Goal: Information Seeking & Learning: Learn about a topic

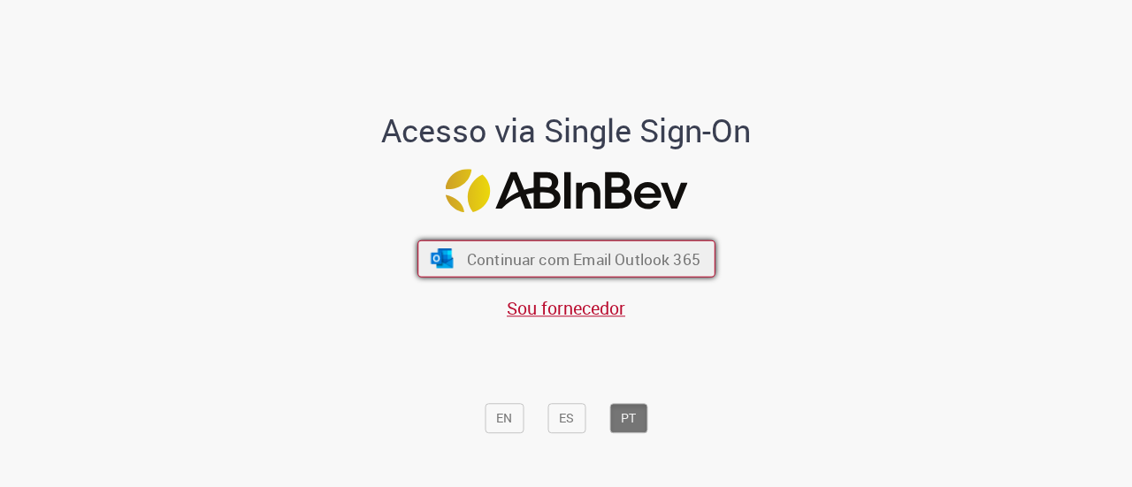
click at [564, 263] on span "Continuar com Email Outlook 365" at bounding box center [583, 259] width 234 height 20
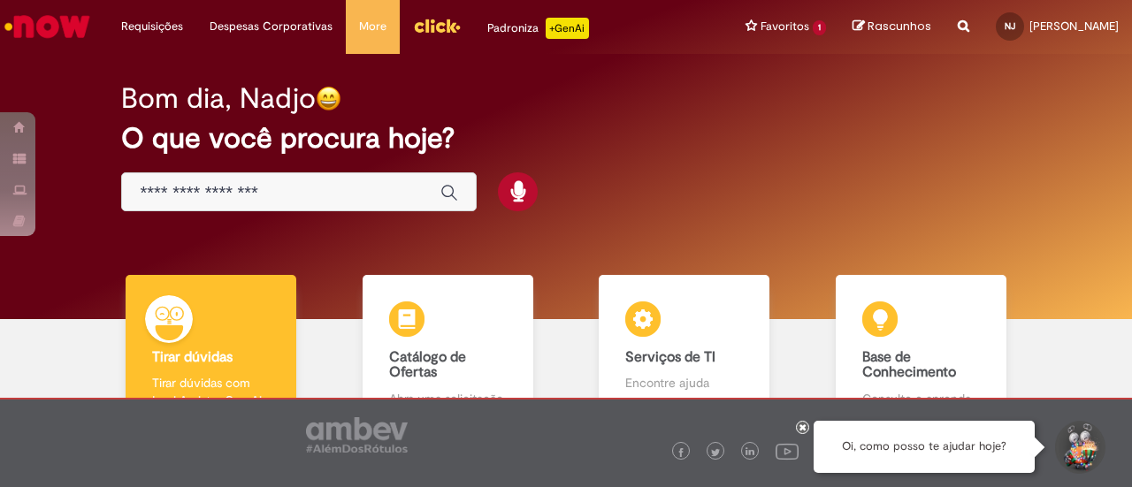
scroll to position [88, 0]
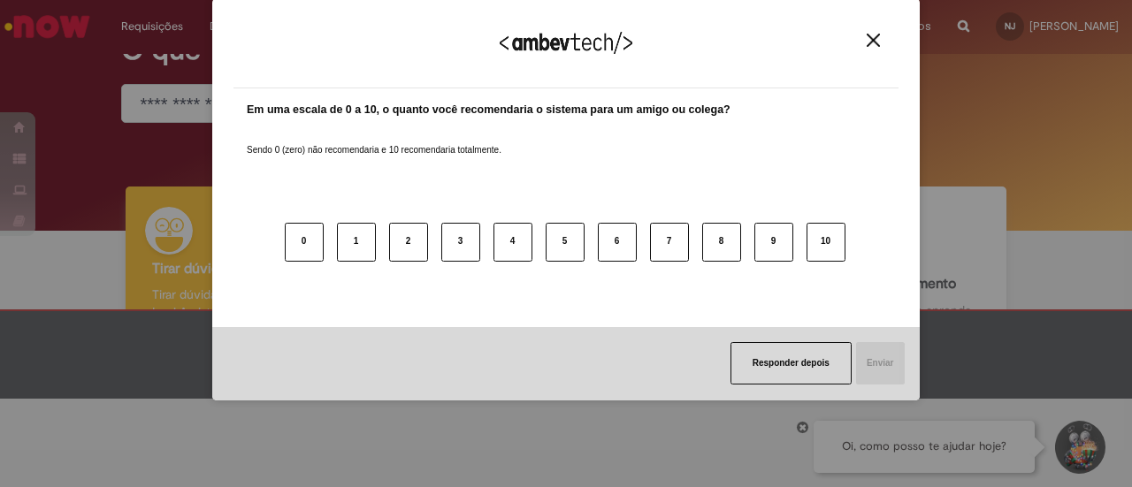
click at [863, 33] on button "Close" at bounding box center [874, 40] width 24 height 15
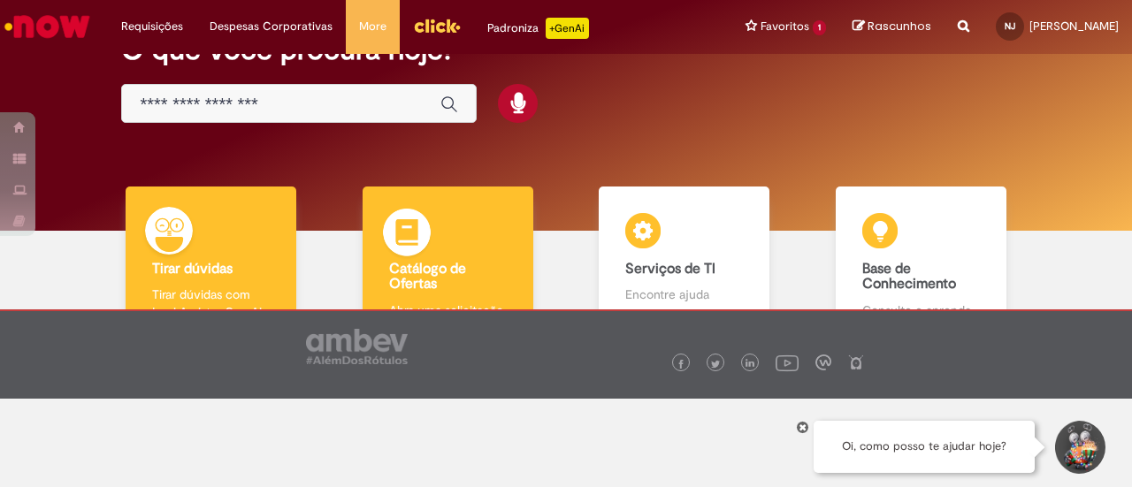
click at [446, 298] on div "Catálogo de Ofertas Catálogo de Ofertas Abra uma solicitação" at bounding box center [448, 263] width 171 height 153
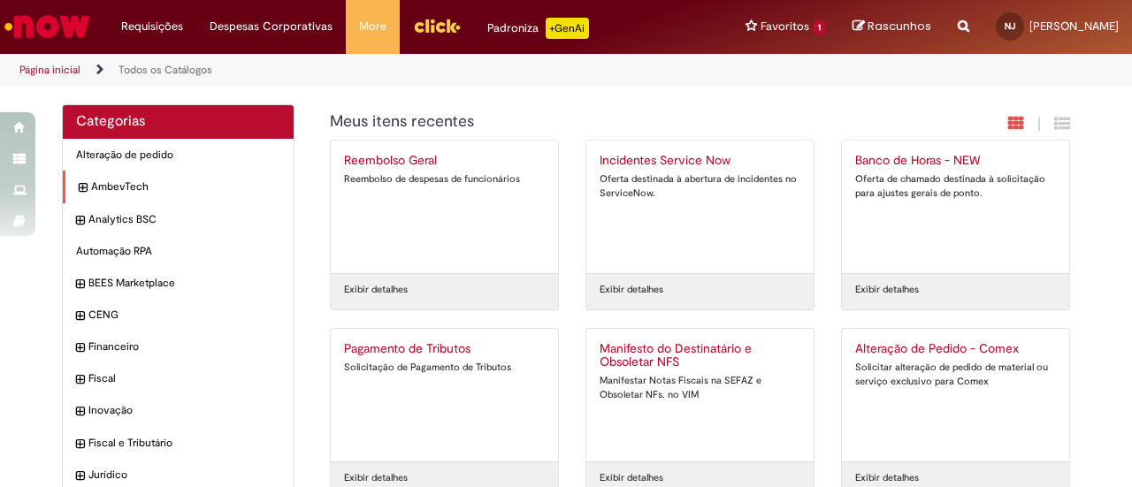
click at [80, 186] on div "AmbevTech Itens" at bounding box center [178, 187] width 231 height 33
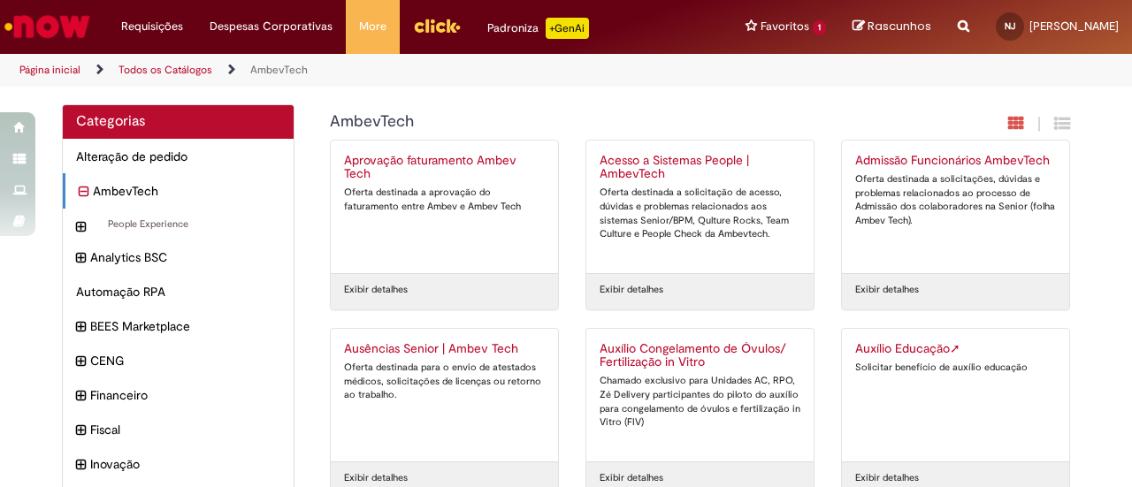
click at [79, 184] on icon "recolher categoria AmbevTech" at bounding box center [84, 191] width 10 height 19
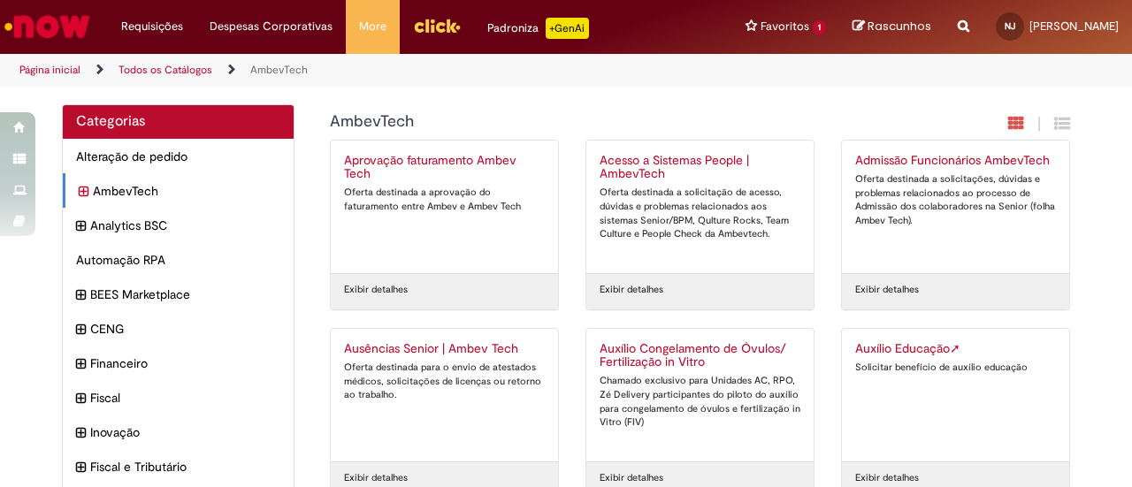
click at [79, 184] on icon "expandir categoria AmbevTech" at bounding box center [84, 191] width 10 height 19
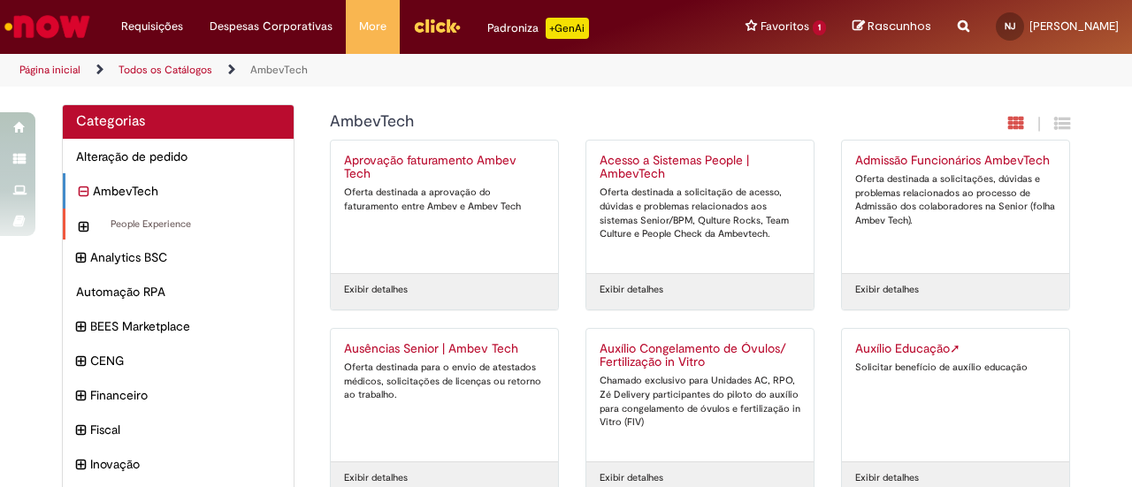
click at [79, 223] on icon "expandir categoria People Experience" at bounding box center [84, 227] width 10 height 19
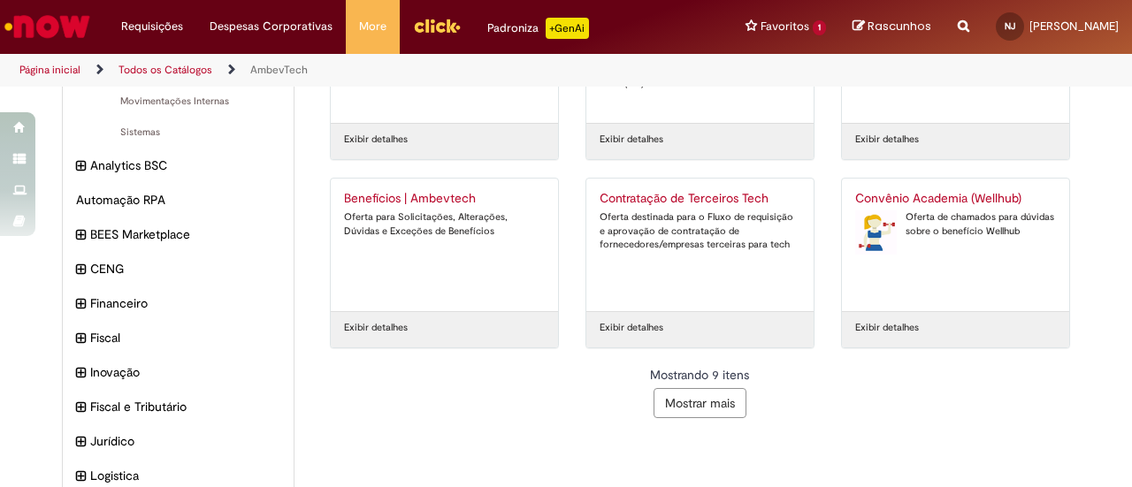
click at [678, 402] on button "Mostrar mais" at bounding box center [700, 403] width 93 height 30
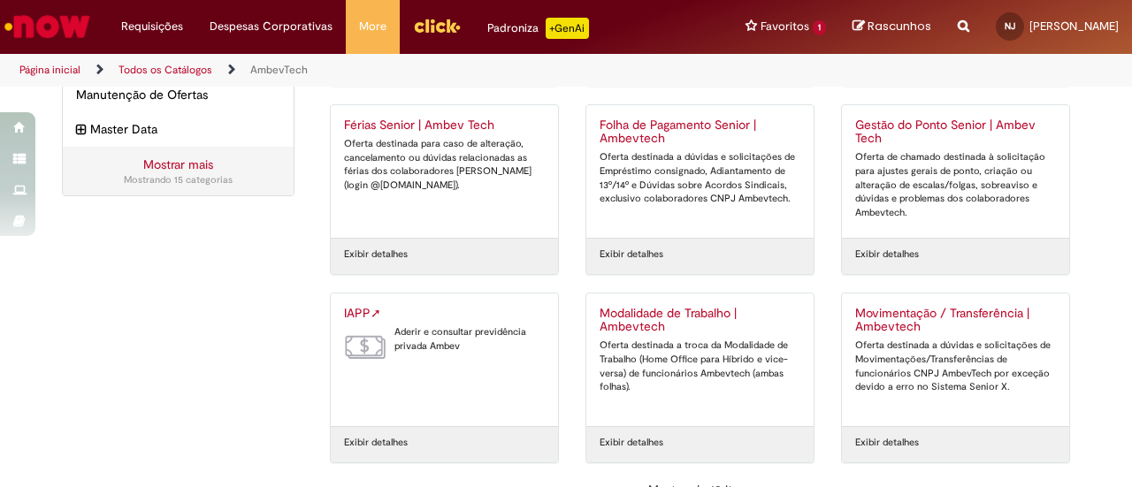
scroll to position [847, 0]
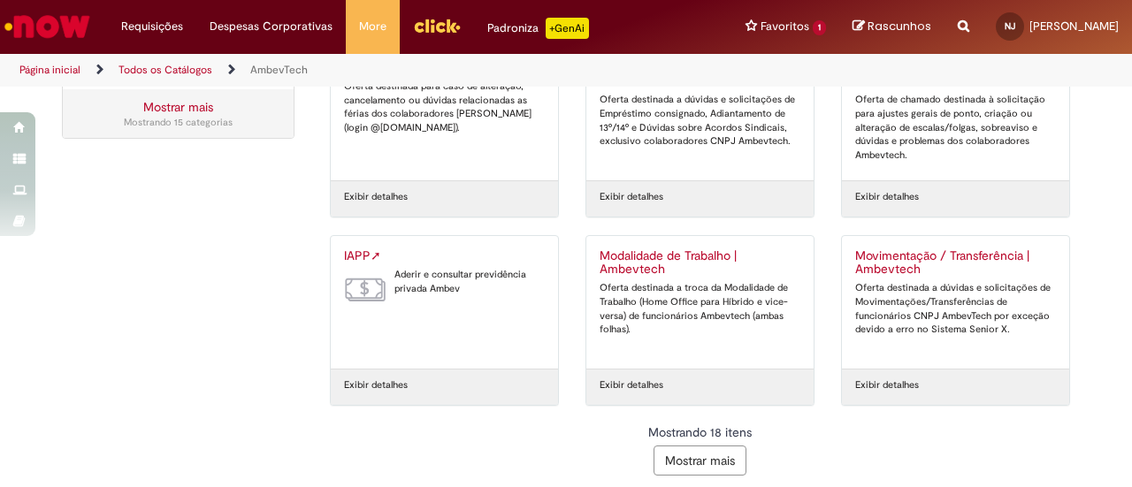
click at [671, 452] on button "Mostrar mais" at bounding box center [700, 461] width 93 height 30
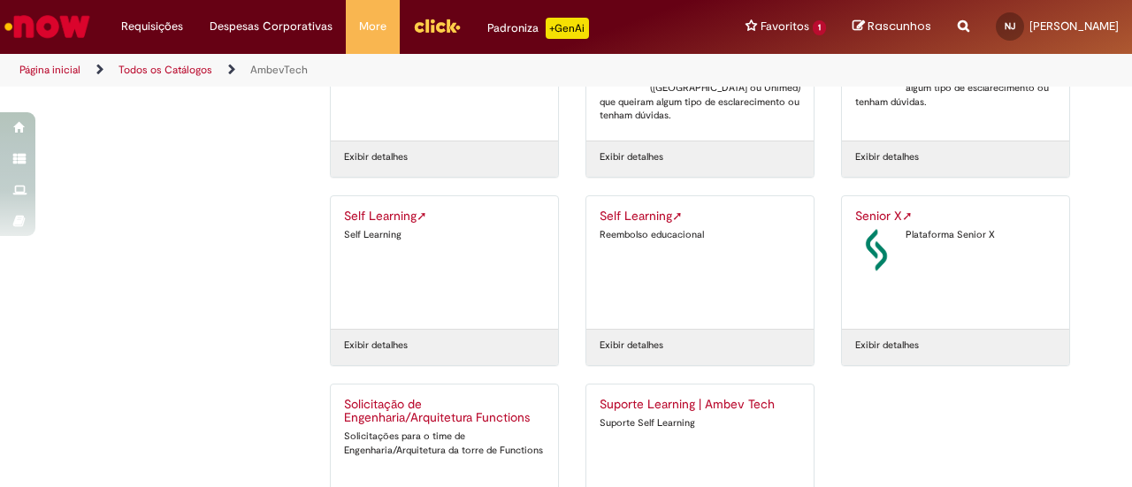
scroll to position [1340, 0]
